Goal: Task Accomplishment & Management: Manage account settings

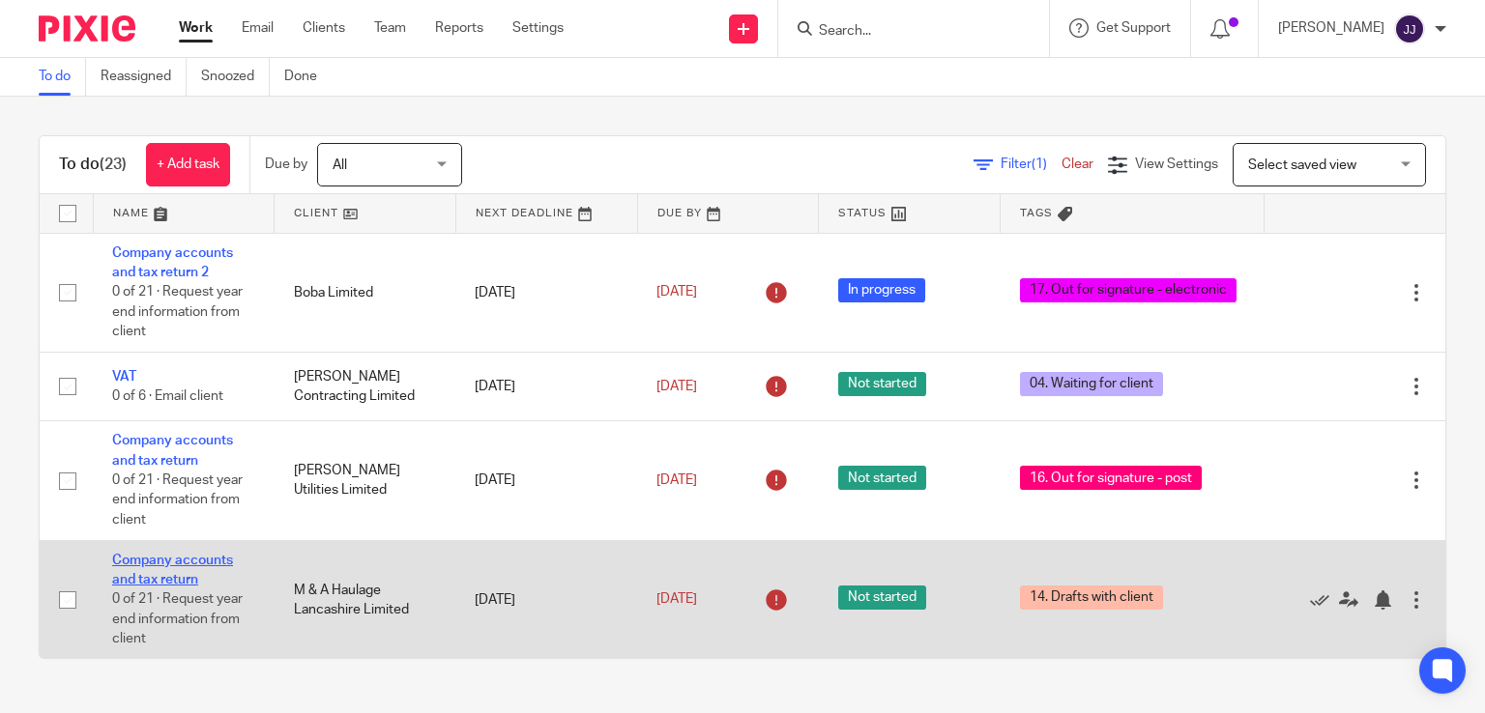
click at [201, 564] on link "Company accounts and tax return" at bounding box center [172, 570] width 121 height 33
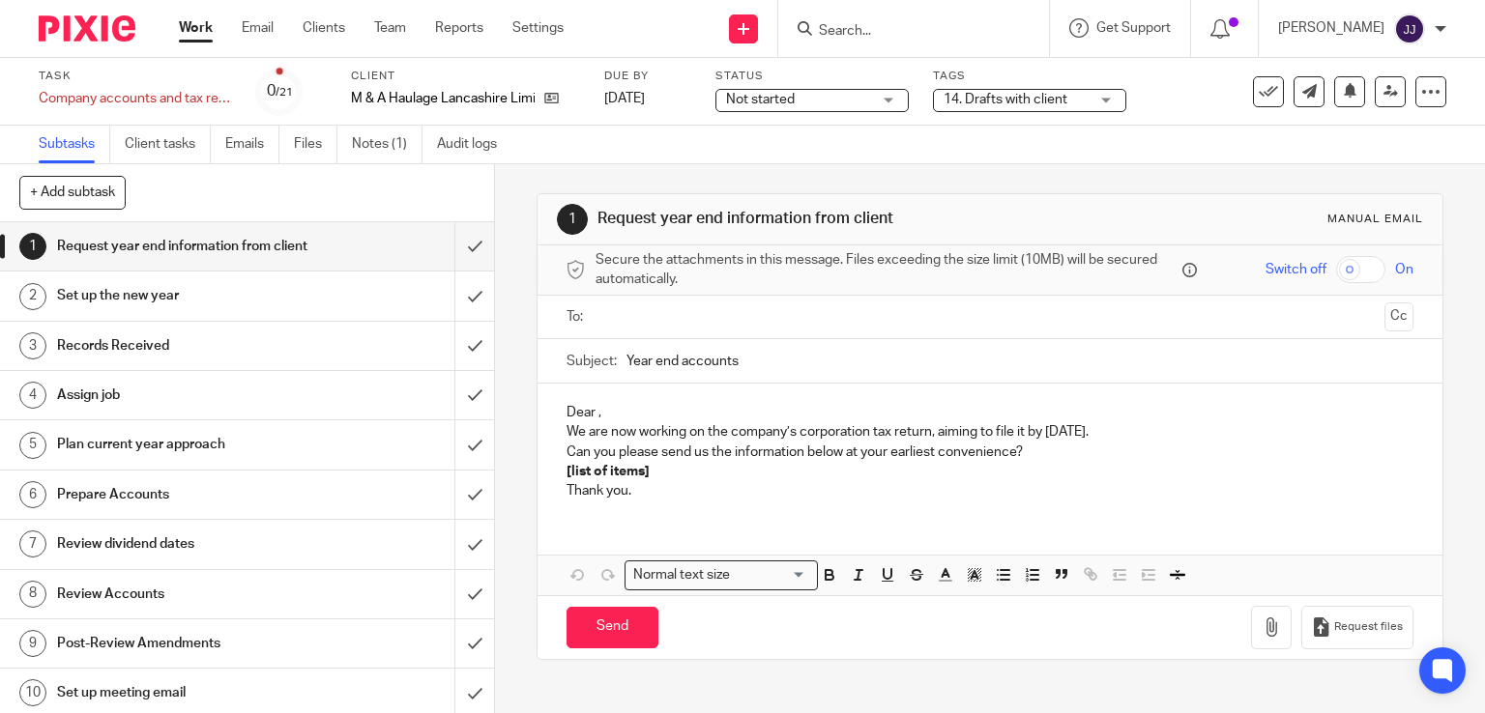
click at [1011, 94] on span "14. Drafts with client" at bounding box center [1005, 100] width 124 height 14
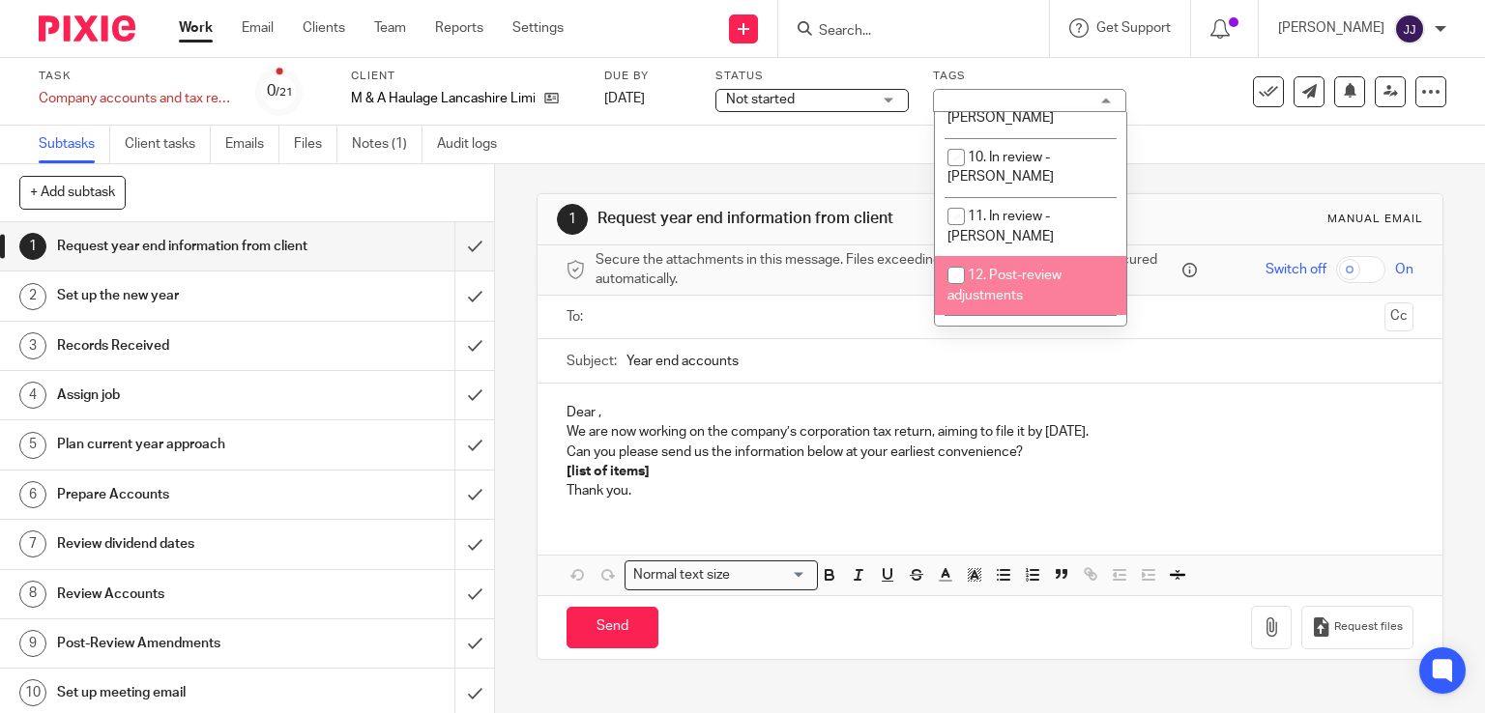
scroll to position [483, 0]
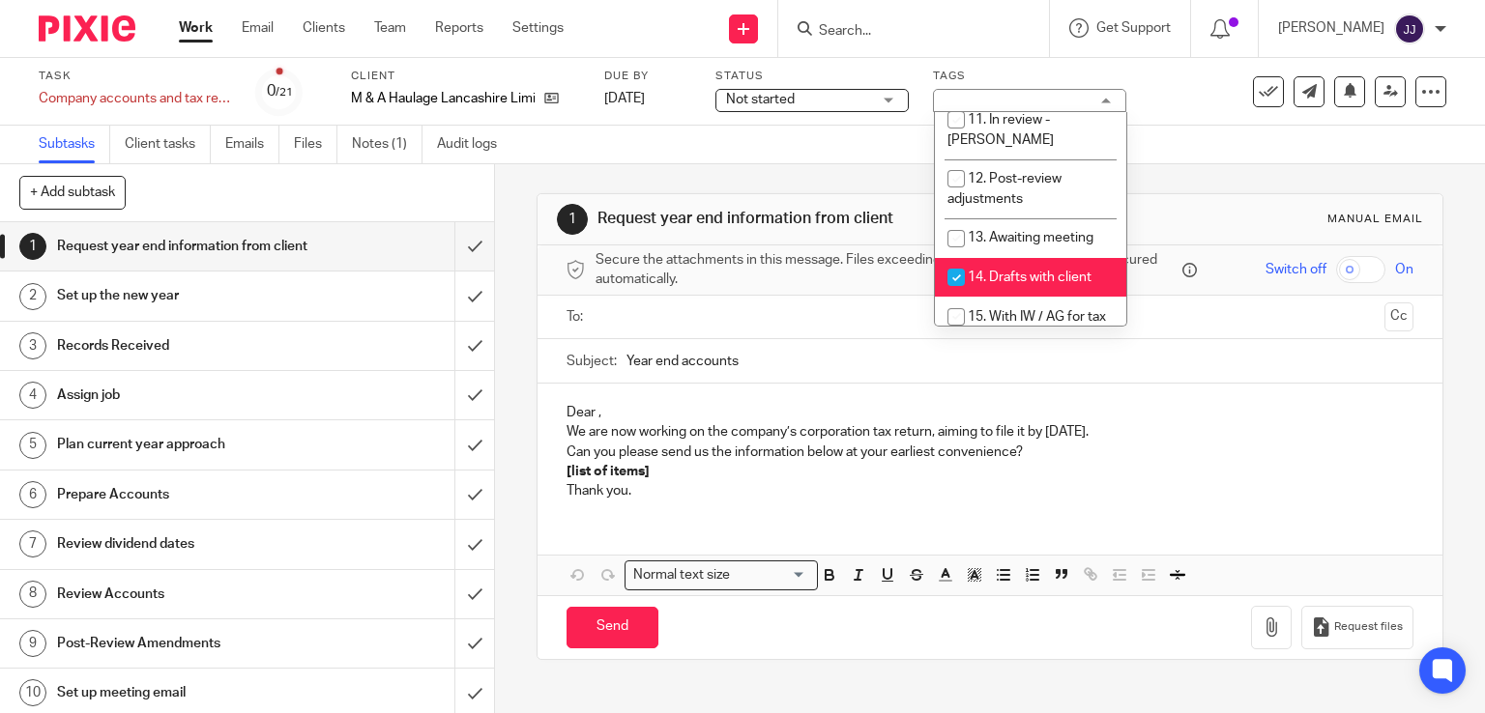
click at [1042, 258] on li "14. Drafts with client" at bounding box center [1030, 278] width 191 height 40
checkbox input "false"
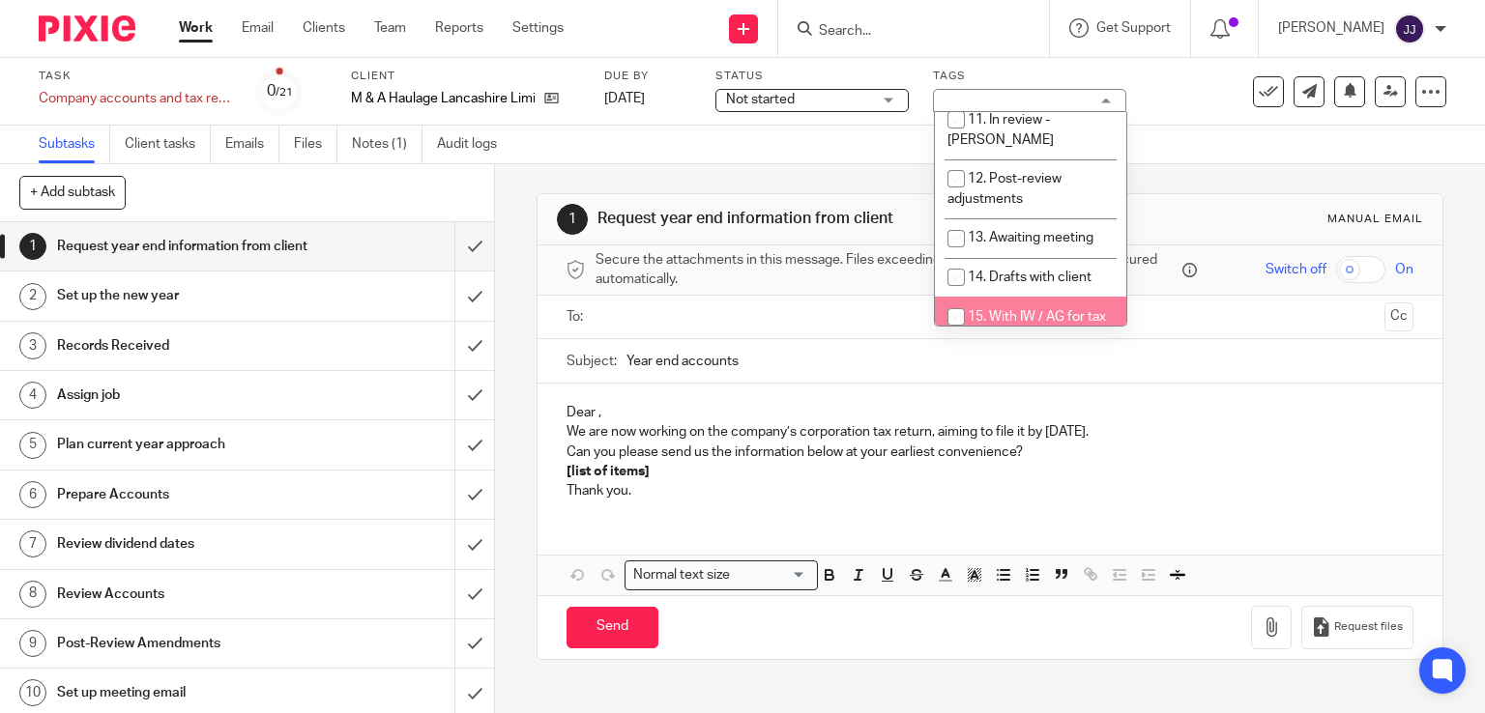
scroll to position [580, 0]
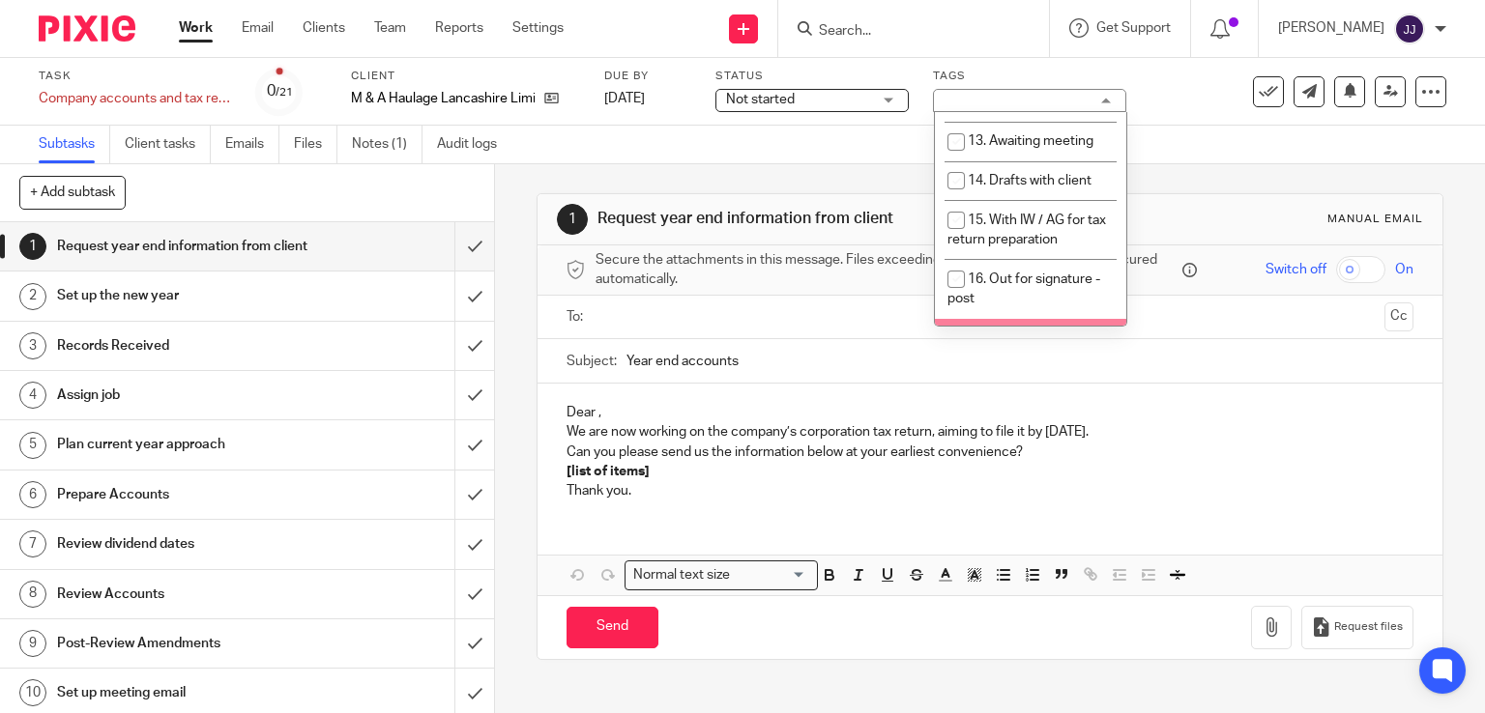
click at [1045, 332] on span "17. Out for signature - electronic" at bounding box center [1023, 349] width 153 height 34
checkbox input "true"
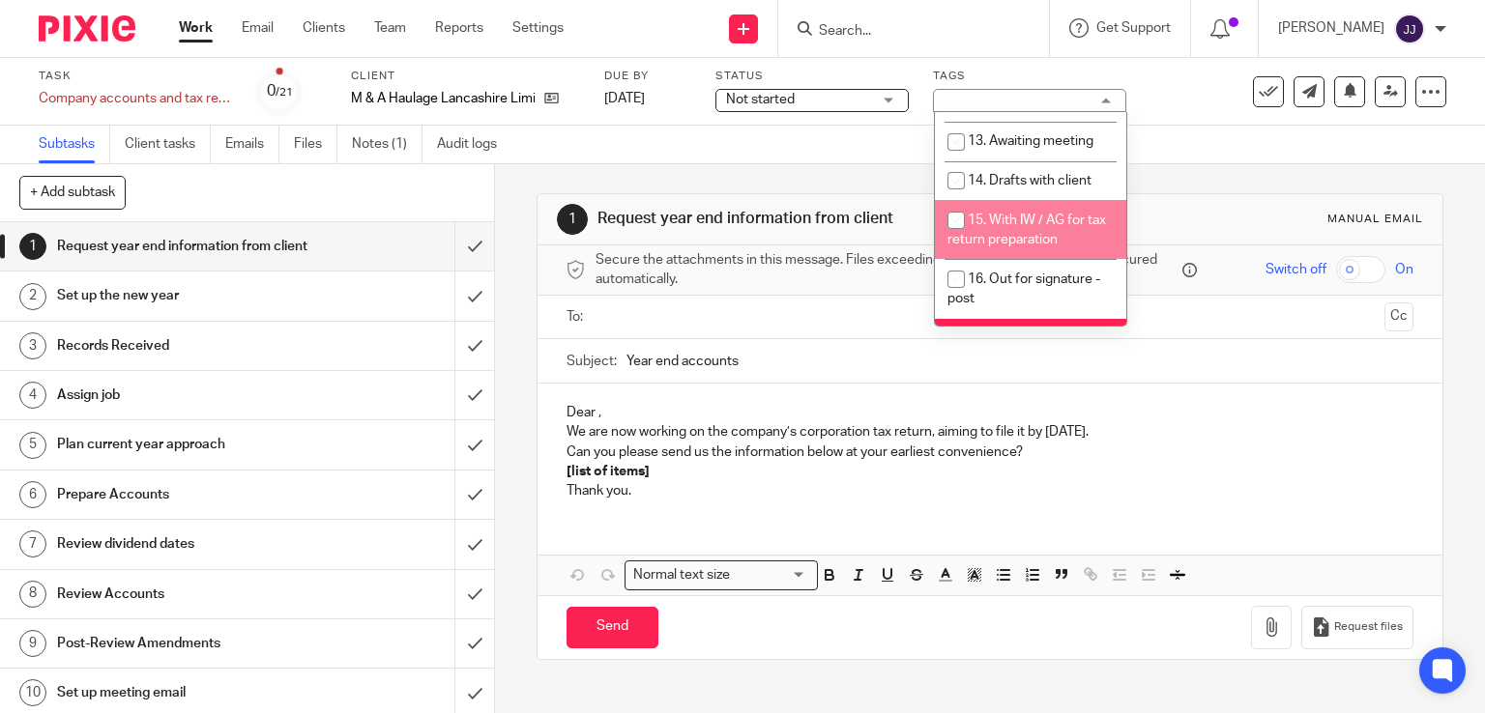
click at [203, 35] on link "Work" at bounding box center [196, 27] width 34 height 19
